Goal: Task Accomplishment & Management: Manage account settings

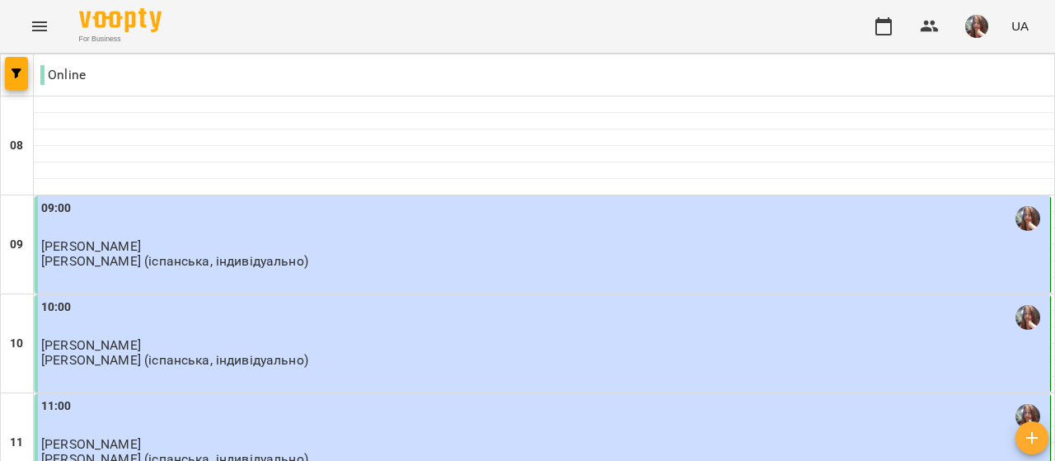
scroll to position [824, 0]
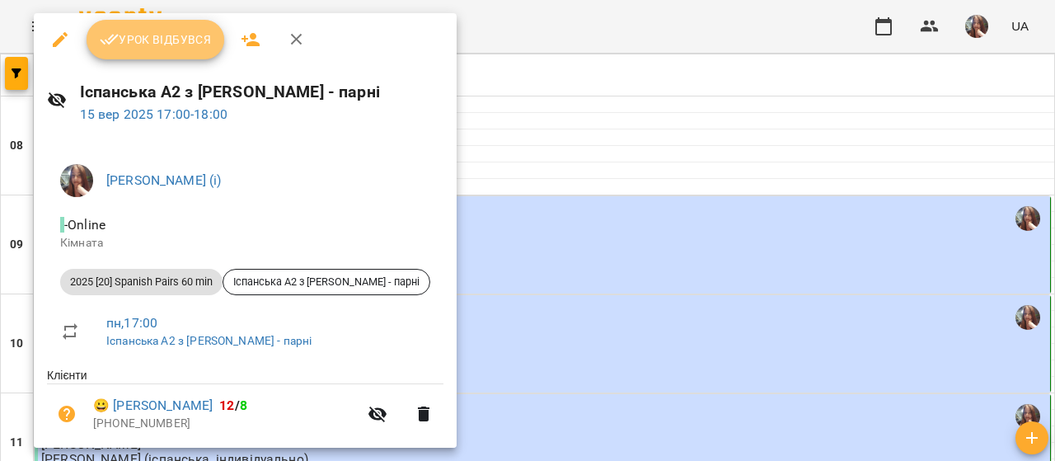
click at [172, 32] on span "Урок відбувся" at bounding box center [156, 40] width 112 height 20
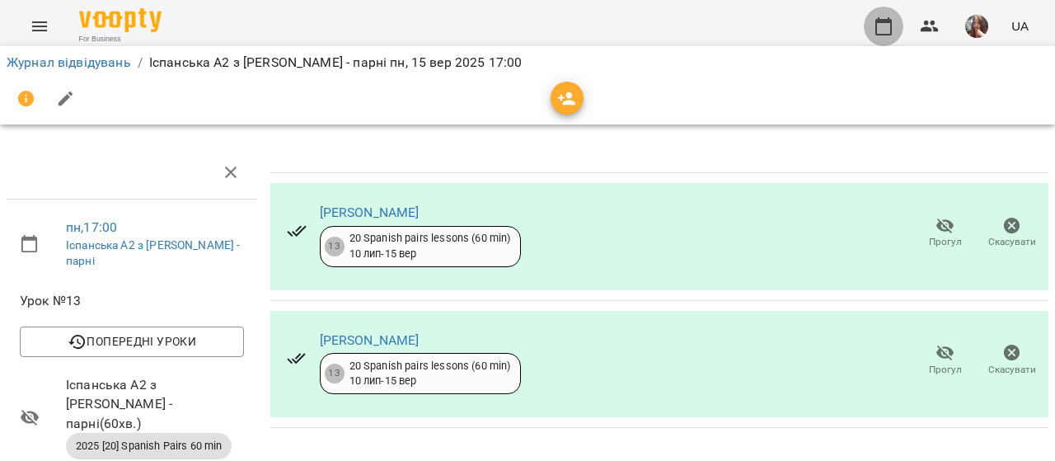
click at [881, 26] on icon "button" at bounding box center [883, 26] width 20 height 20
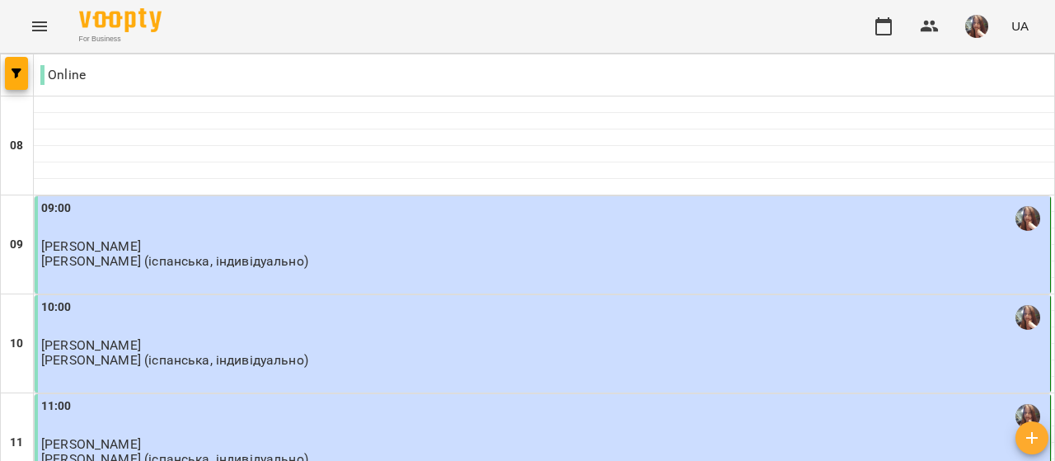
scroll to position [906, 0]
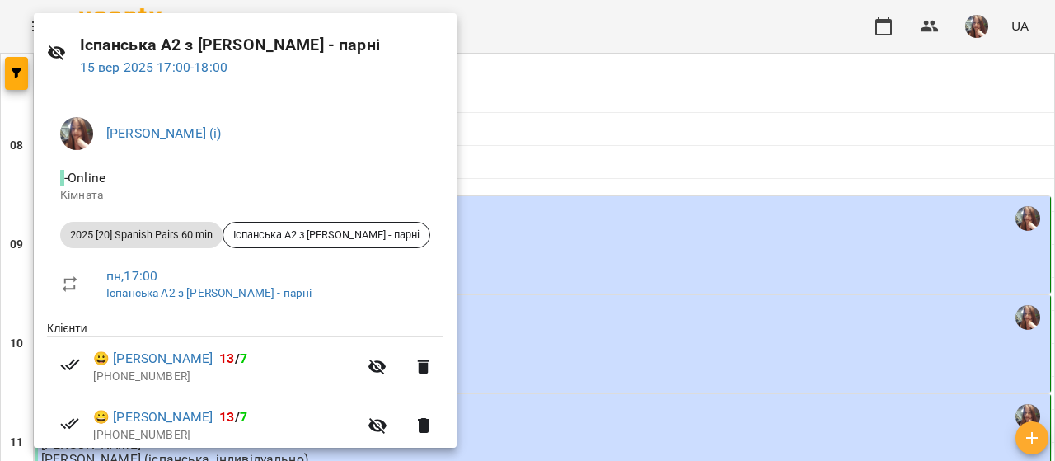
scroll to position [82, 0]
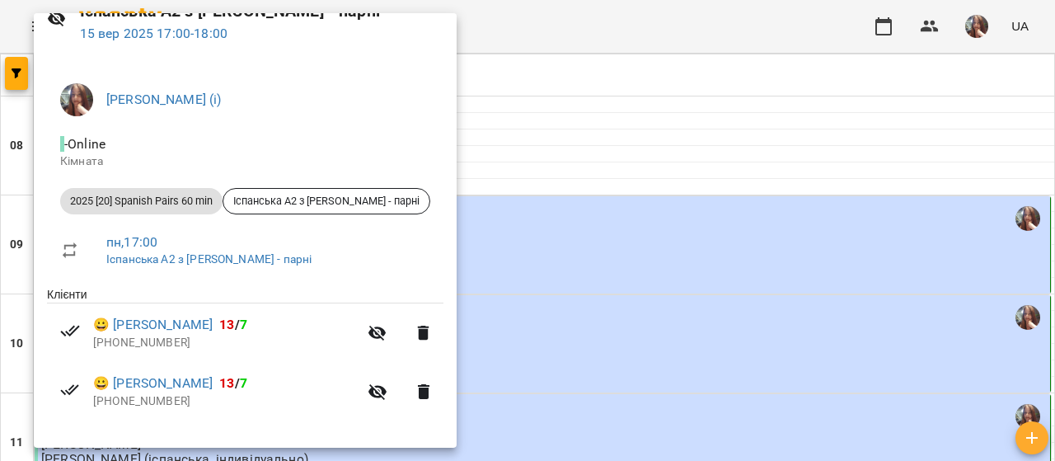
click at [567, 134] on div at bounding box center [527, 230] width 1055 height 461
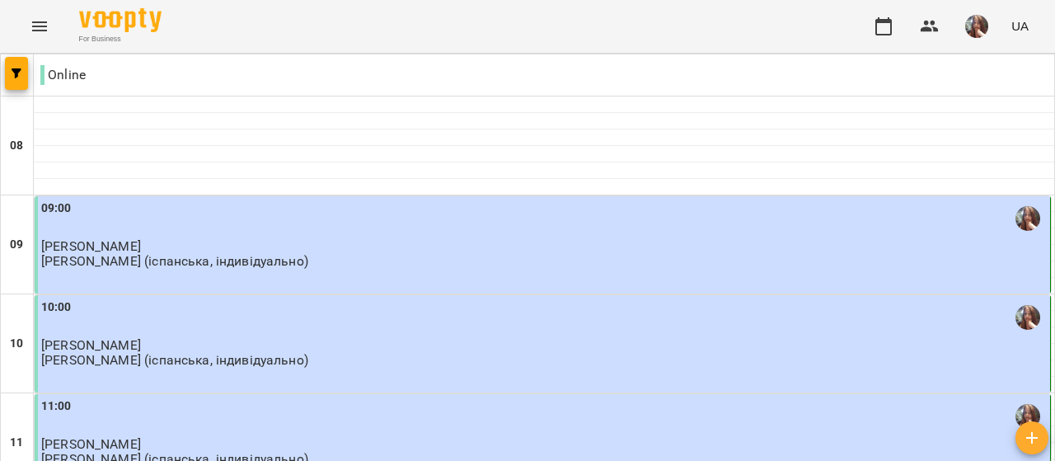
scroll to position [165, 0]
click at [179, 298] on div "10:00" at bounding box center [543, 317] width 1005 height 38
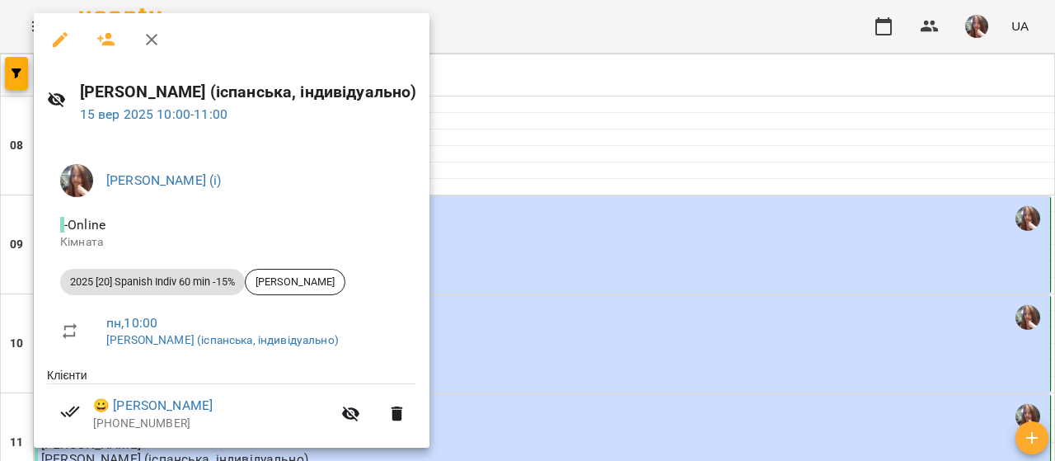
scroll to position [23, 0]
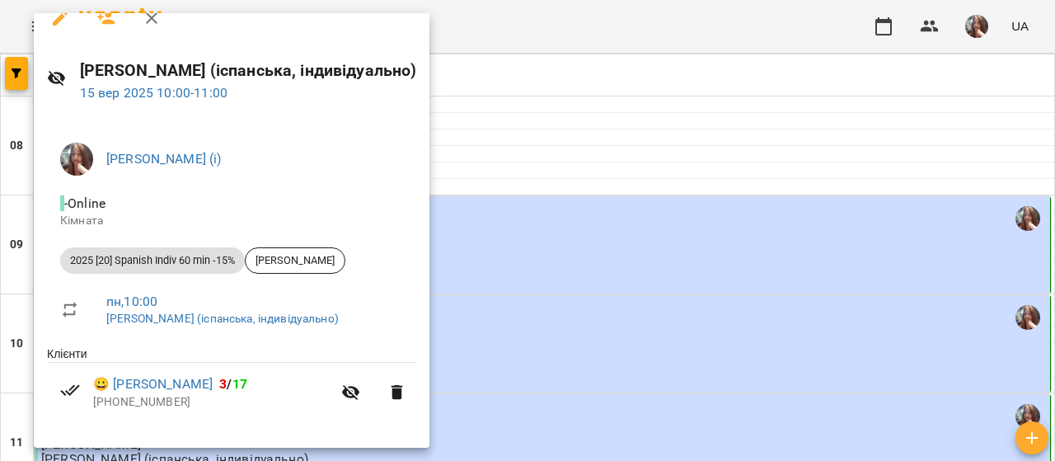
click at [538, 190] on div at bounding box center [527, 230] width 1055 height 461
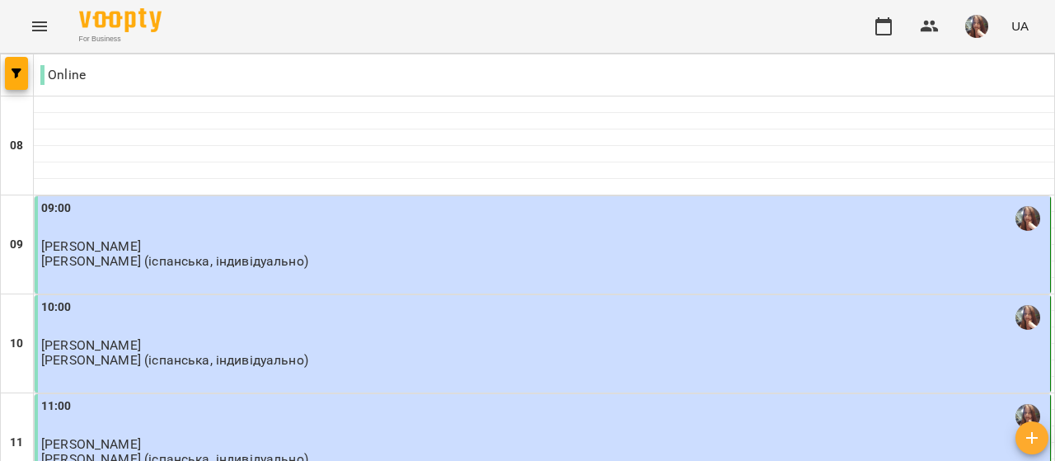
click at [152, 298] on div "10:00" at bounding box center [543, 317] width 1005 height 38
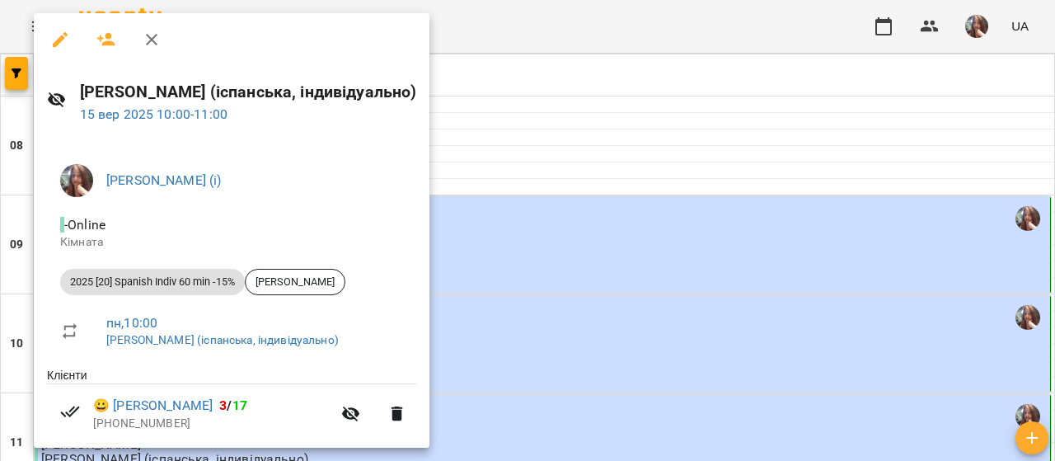
click at [552, 161] on div at bounding box center [527, 230] width 1055 height 461
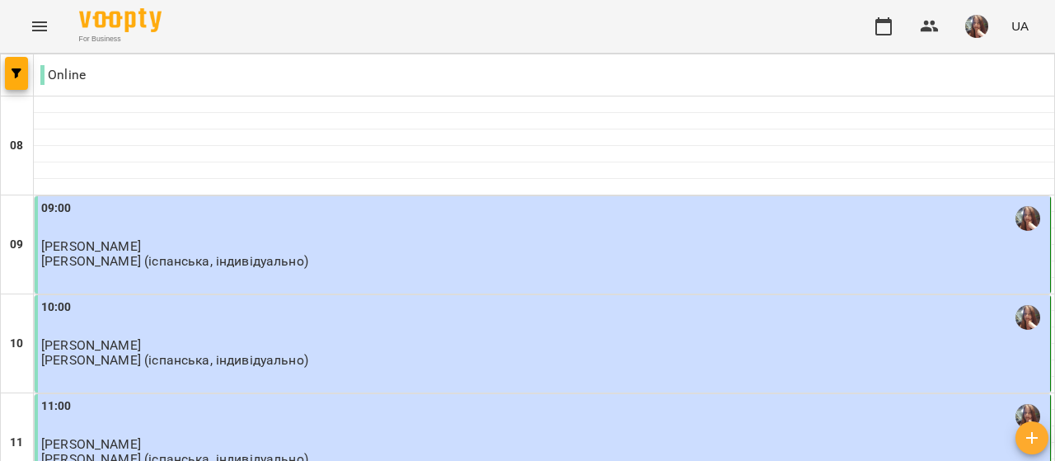
scroll to position [82, 0]
click at [985, 27] on img "button" at bounding box center [976, 26] width 23 height 23
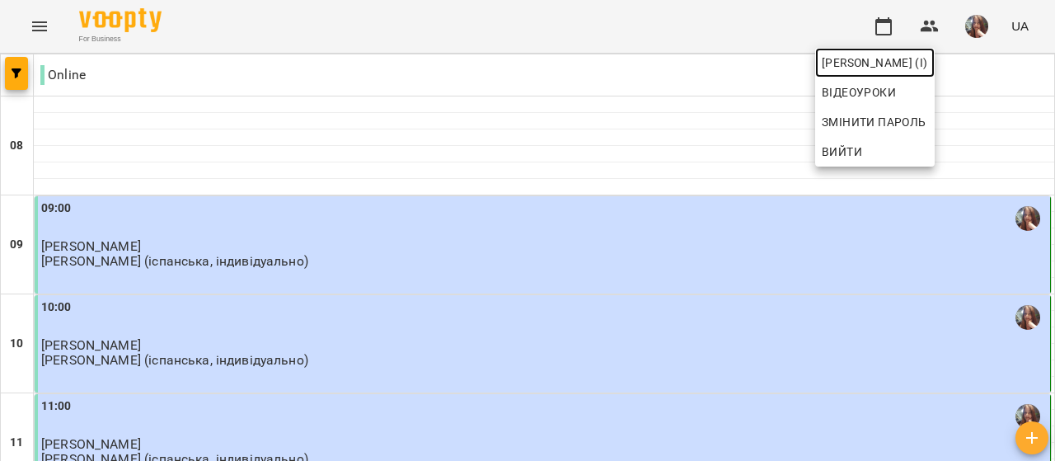
click at [928, 62] on span "[PERSON_NAME] (і)" at bounding box center [874, 63] width 106 height 20
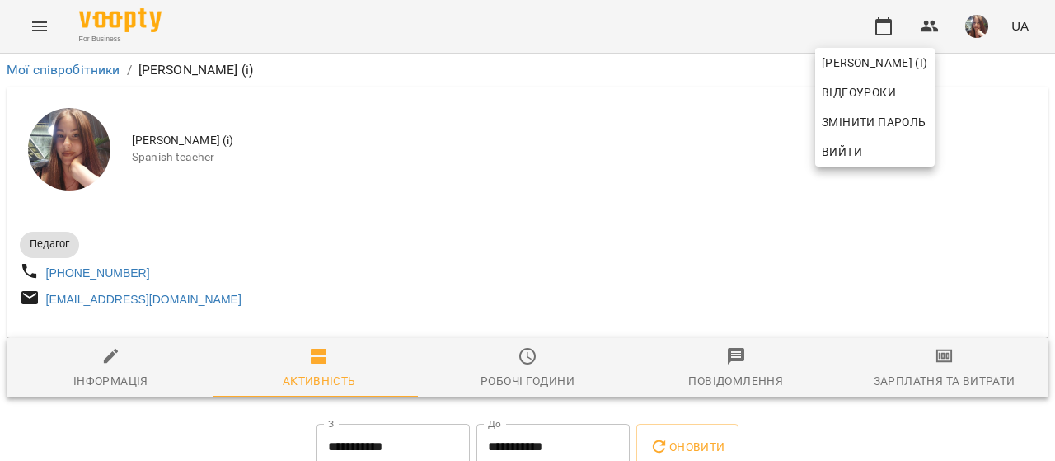
click at [527, 222] on div at bounding box center [527, 230] width 1055 height 461
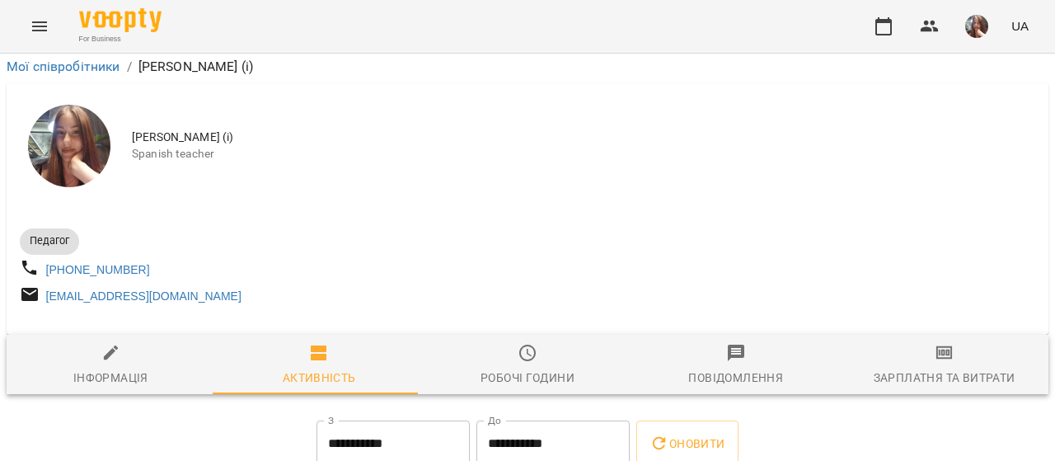
scroll to position [412, 0]
click at [893, 25] on icon "button" at bounding box center [883, 26] width 20 height 20
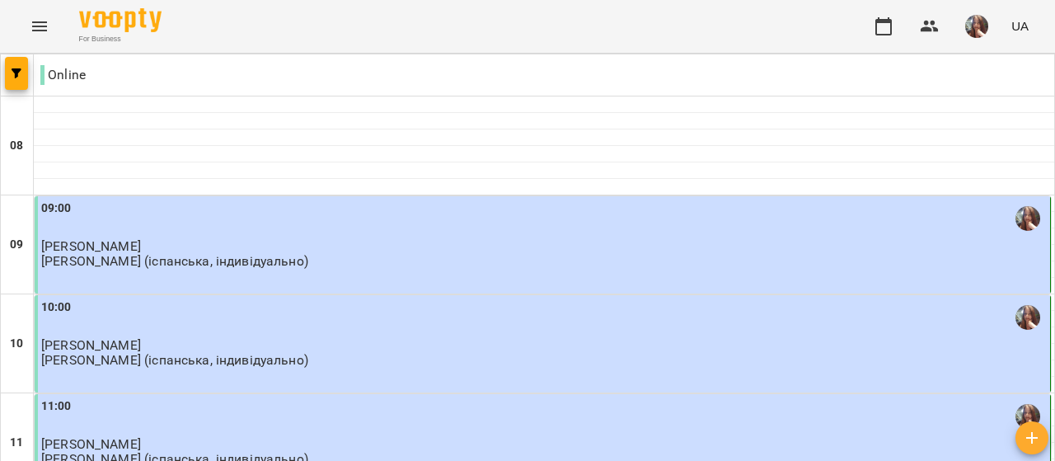
scroll to position [1153, 0]
